Goal: Check status: Check status

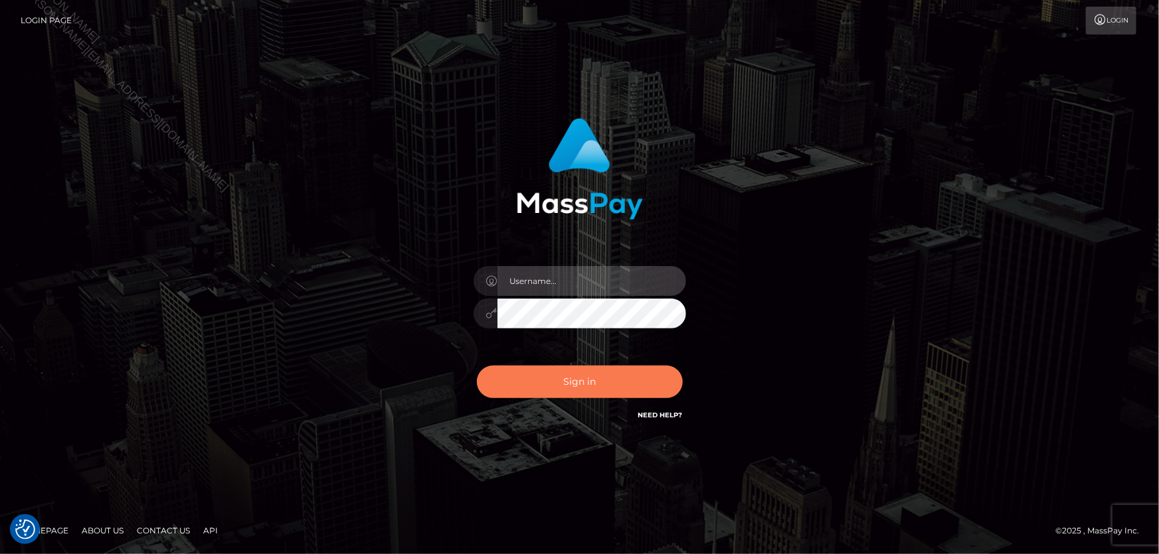
type input "[PERSON_NAME]"
click at [588, 386] on button "Sign in" at bounding box center [580, 382] width 206 height 33
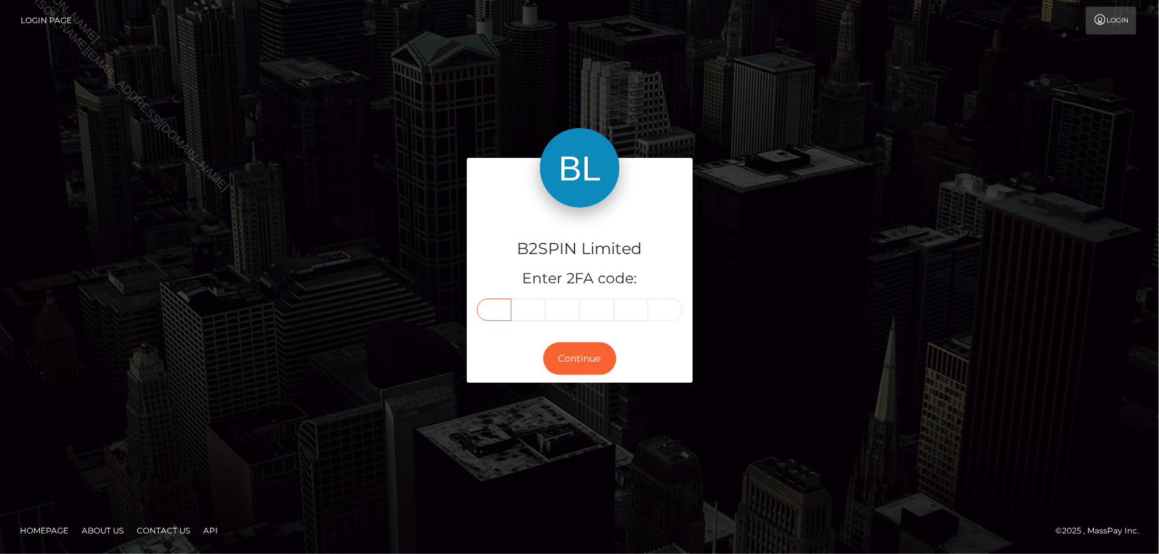
click at [499, 309] on input "text" at bounding box center [494, 310] width 35 height 23
type input "1"
type input "5"
type input "1"
type input "8"
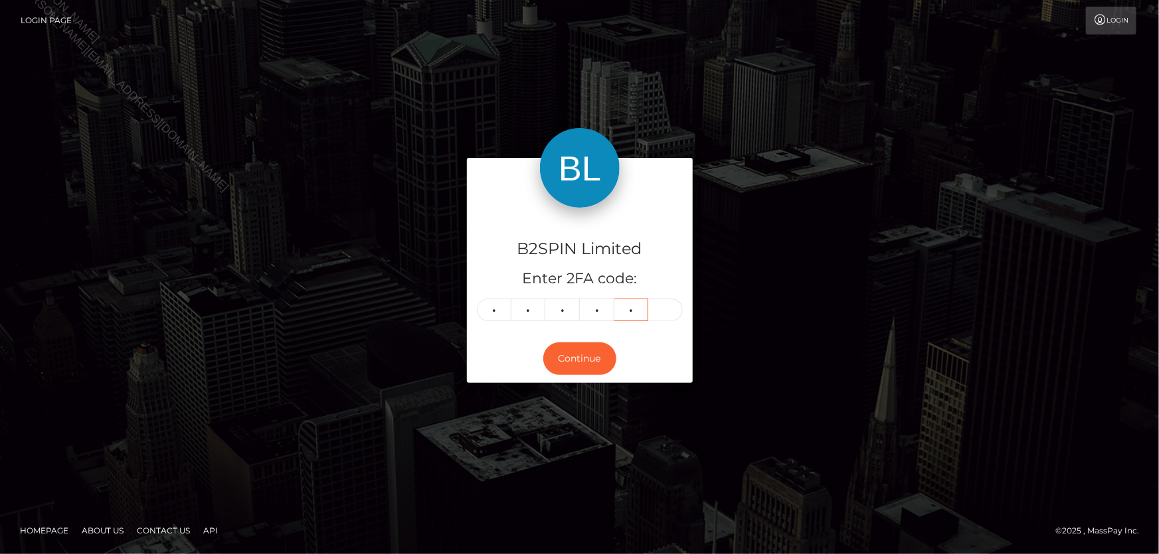
type input "4"
type input "1"
click at [606, 369] on button "Continue" at bounding box center [579, 359] width 73 height 33
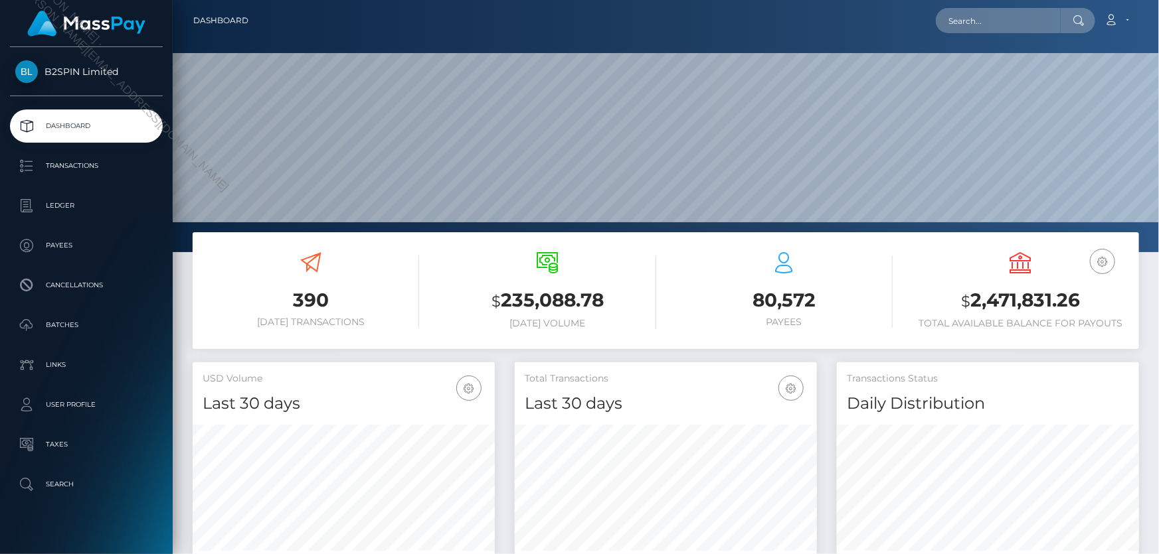
scroll to position [235, 301]
drag, startPoint x: 975, startPoint y: 303, endPoint x: 1087, endPoint y: 295, distance: 112.6
click at [1082, 295] on h3 "$ 2,471,831.26" at bounding box center [1020, 301] width 216 height 27
copy h3 "2,471,831.26"
